Goal: Use online tool/utility: Utilize a website feature to perform a specific function

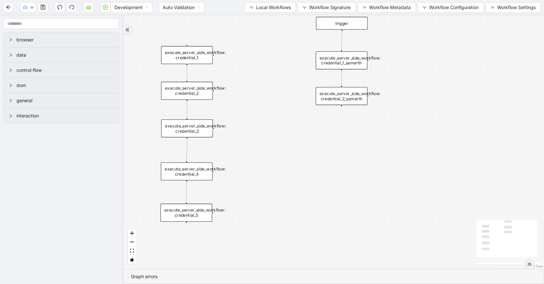
drag, startPoint x: 473, startPoint y: 56, endPoint x: 394, endPoint y: 45, distance: 79.9
click at [395, 45] on div "trigger execute_server_side_workflow: credential_1 execute_server_side_workflow…" at bounding box center [333, 142] width 421 height 254
click at [348, 58] on div "execute_server_side_workflow: credential_1_samarth" at bounding box center [341, 60] width 52 height 18
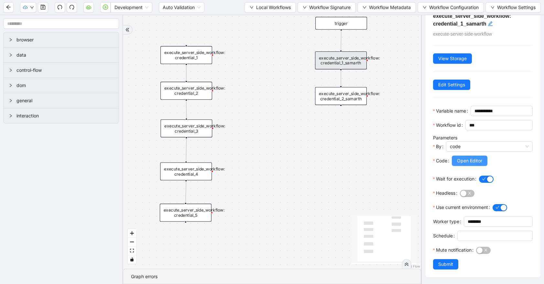
scroll to position [45, 0]
click at [337, 98] on div "execute_server_side_workflow: credential_2_samarth" at bounding box center [341, 96] width 52 height 18
click at [365, 59] on div "execute_server_side_workflow: credential_1_samarth" at bounding box center [341, 60] width 52 height 18
click at [474, 157] on span "Open Editor" at bounding box center [469, 160] width 25 height 7
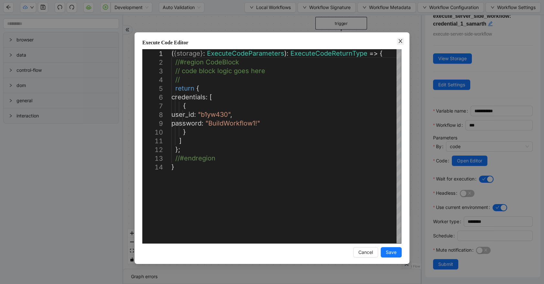
click at [400, 39] on icon "close" at bounding box center [400, 40] width 5 height 5
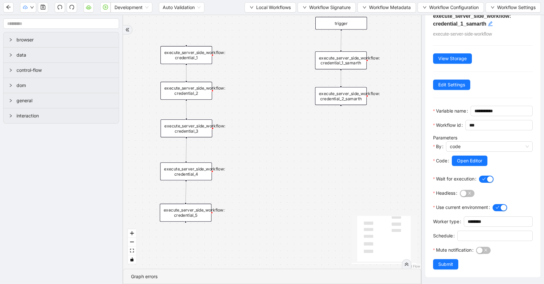
click at [350, 98] on div "execute_server_side_workflow: credential_2_samarth" at bounding box center [341, 96] width 52 height 18
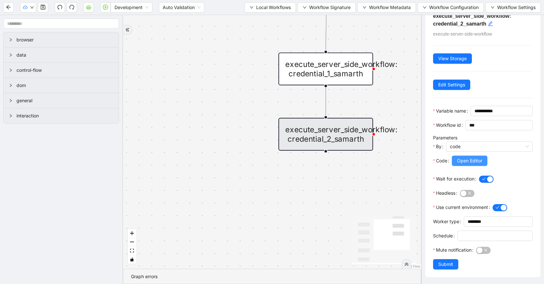
click at [455, 156] on button "Open Editor" at bounding box center [470, 161] width 36 height 10
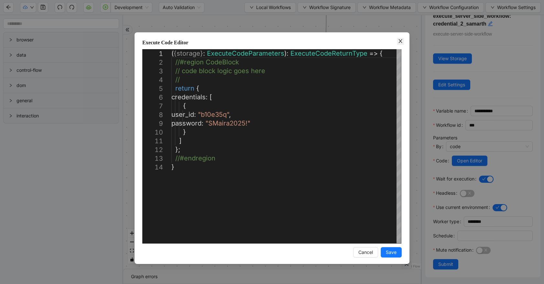
click at [402, 38] on icon "close" at bounding box center [400, 40] width 5 height 5
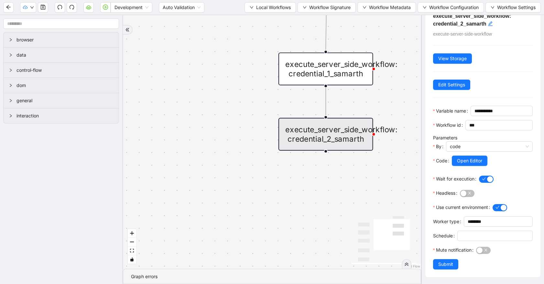
click at [318, 138] on div "execute_server_side_workflow: credential_2_samarth" at bounding box center [325, 134] width 95 height 33
click at [314, 76] on div "execute_server_side_workflow: credential_1_samarth" at bounding box center [325, 68] width 95 height 33
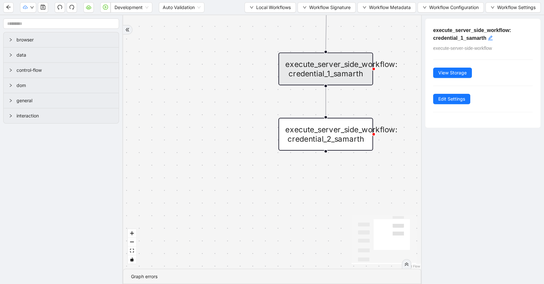
scroll to position [0, 0]
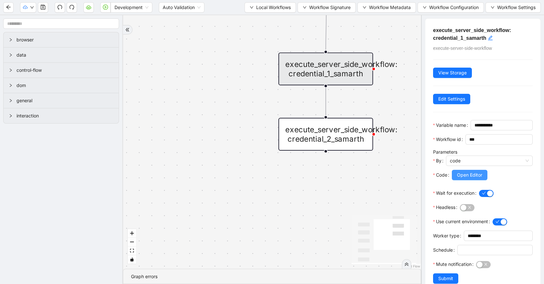
click at [479, 180] on button "Open Editor" at bounding box center [470, 175] width 36 height 10
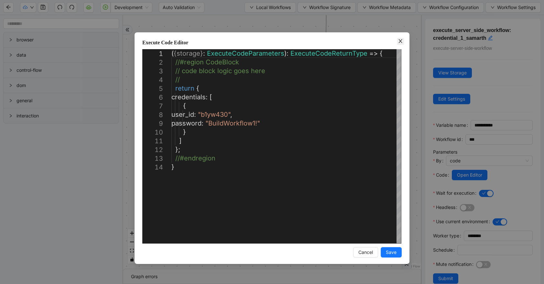
click at [402, 38] on icon "close" at bounding box center [400, 40] width 5 height 5
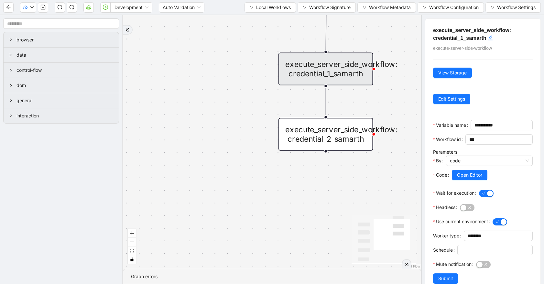
click at [323, 129] on div "execute_server_side_workflow: credential_2_samarth" at bounding box center [325, 134] width 95 height 33
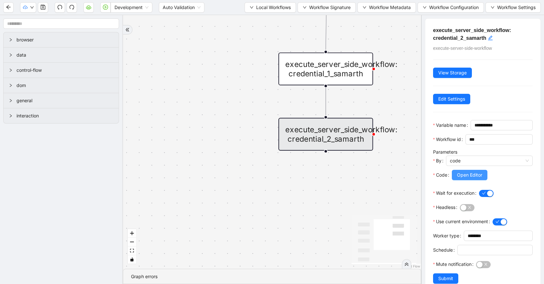
click at [469, 178] on span "Open Editor" at bounding box center [469, 174] width 25 height 7
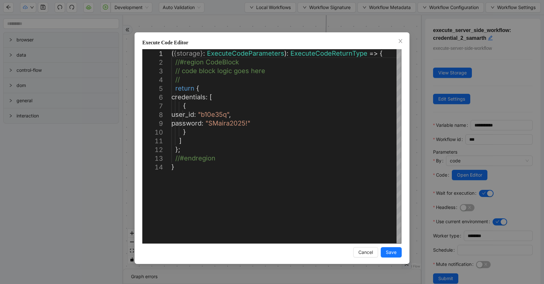
click at [283, 26] on div "**********" at bounding box center [272, 142] width 544 height 284
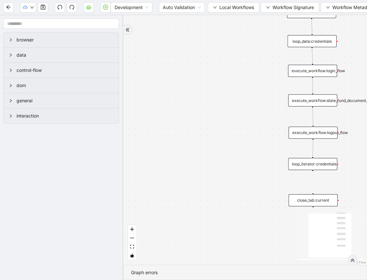
click at [304, 41] on div "loop_data:credentials" at bounding box center [311, 41] width 49 height 12
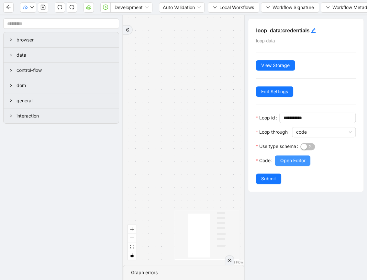
click at [301, 161] on span "Open Editor" at bounding box center [292, 160] width 25 height 7
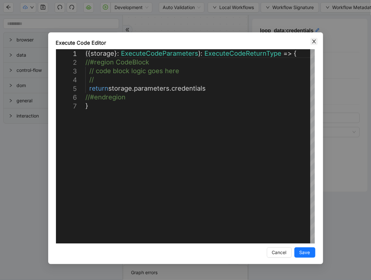
click at [314, 38] on span "Close" at bounding box center [313, 41] width 7 height 7
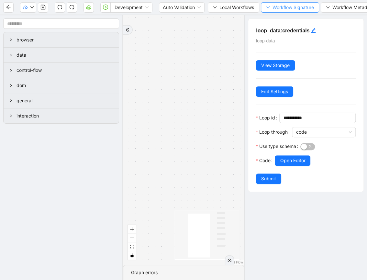
click at [292, 3] on button "Workflow Signature" at bounding box center [290, 7] width 58 height 10
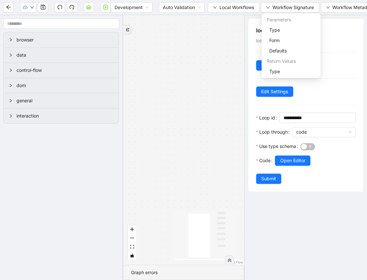
click at [179, 74] on div "trigger execute_workflow:login_flow execute_workflow:state_fund_document_pull c…" at bounding box center [183, 139] width 121 height 249
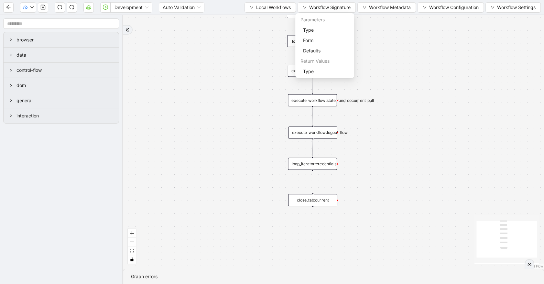
click at [371, 89] on div "trigger execute_workflow:login_flow execute_workflow:state_fund_document_pull c…" at bounding box center [333, 142] width 421 height 254
click at [333, 5] on span "Workflow Signature" at bounding box center [329, 7] width 41 height 7
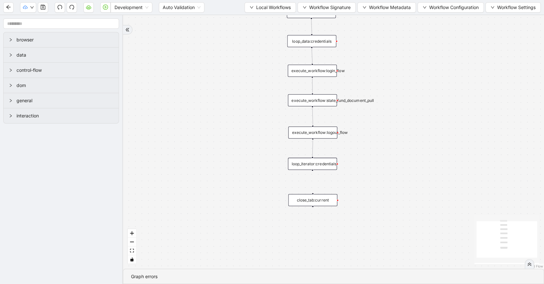
click at [299, 41] on div "loop_data:credentials" at bounding box center [311, 41] width 49 height 12
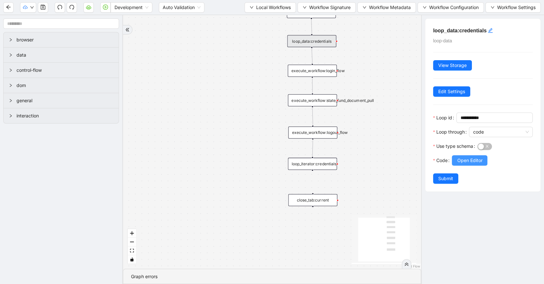
click at [371, 159] on span "Open Editor" at bounding box center [469, 160] width 25 height 7
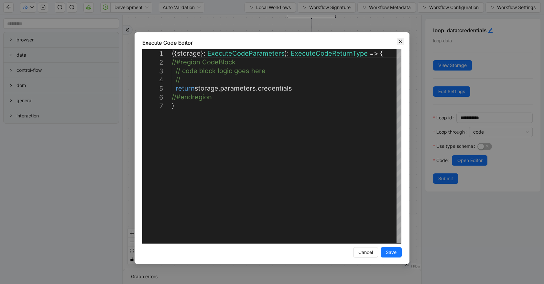
click at [371, 39] on icon "close" at bounding box center [400, 41] width 5 height 5
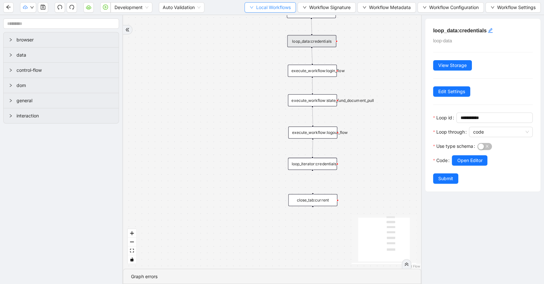
click at [277, 9] on span "Local Workflows" at bounding box center [273, 7] width 35 height 7
click at [319, 8] on span "Workflow Signature" at bounding box center [329, 7] width 41 height 7
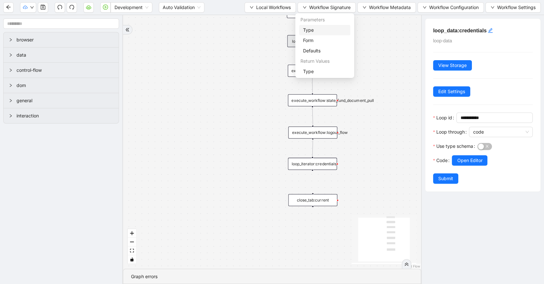
click at [317, 27] on span "Type" at bounding box center [324, 30] width 43 height 7
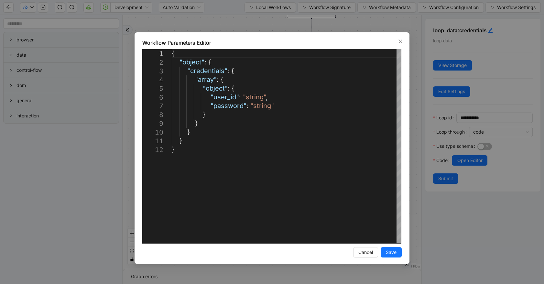
click at [322, 7] on div "**********" at bounding box center [272, 142] width 544 height 284
click at [371, 42] on div "trigger execute_workflow:login_flow execute_workflow:state_fund_document_pull c…" at bounding box center [272, 142] width 298 height 254
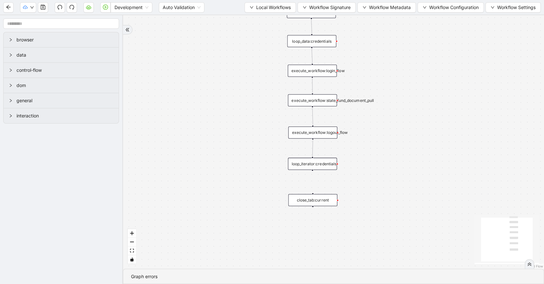
click at [371, 43] on div "trigger execute_workflow:login_flow execute_workflow:state_fund_document_pull c…" at bounding box center [333, 142] width 421 height 254
click at [335, 8] on span "Workflow Signature" at bounding box center [329, 7] width 41 height 7
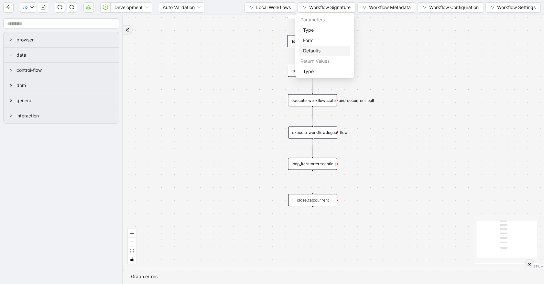
click at [321, 49] on span "Defaults" at bounding box center [324, 50] width 43 height 7
